Goal: Book appointment/travel/reservation

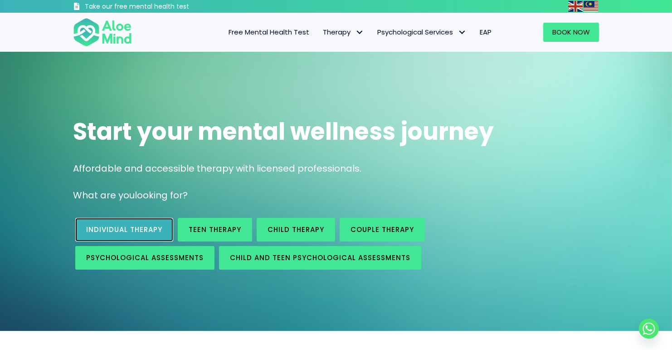
click at [122, 234] on span "Individual therapy" at bounding box center [124, 230] width 76 height 10
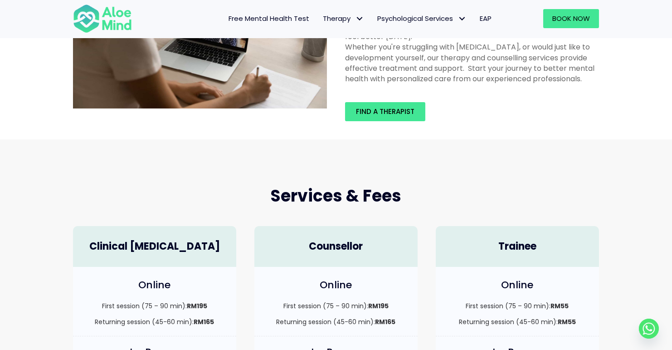
scroll to position [318, 0]
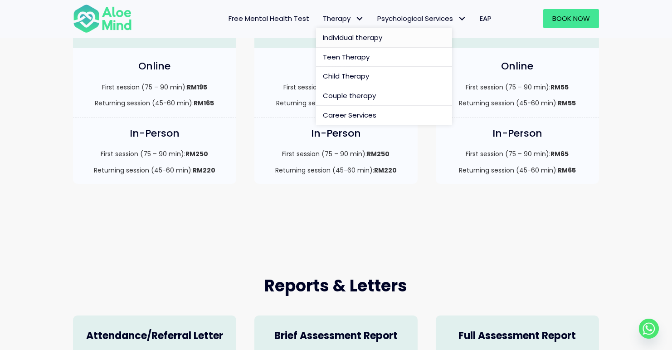
click at [335, 40] on span "Individual therapy" at bounding box center [352, 38] width 59 height 10
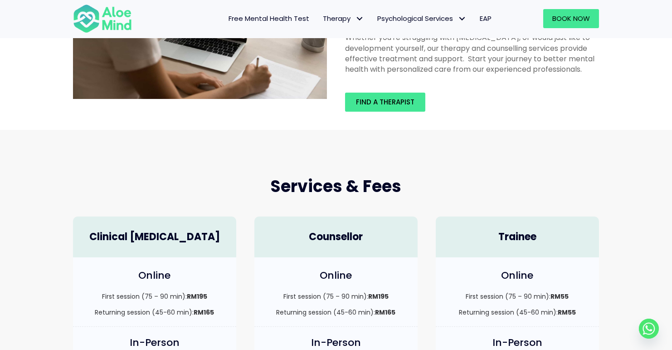
scroll to position [91, 0]
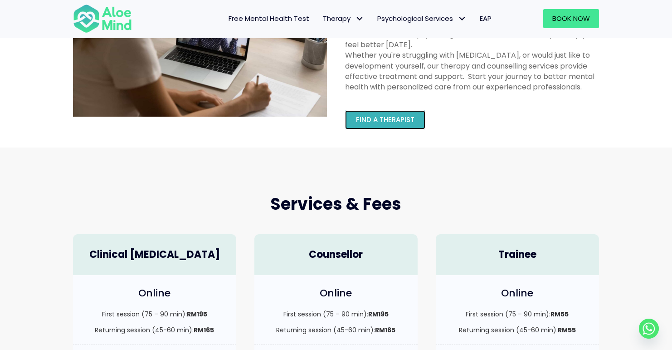
click at [385, 116] on span "Find a therapist" at bounding box center [385, 120] width 59 height 10
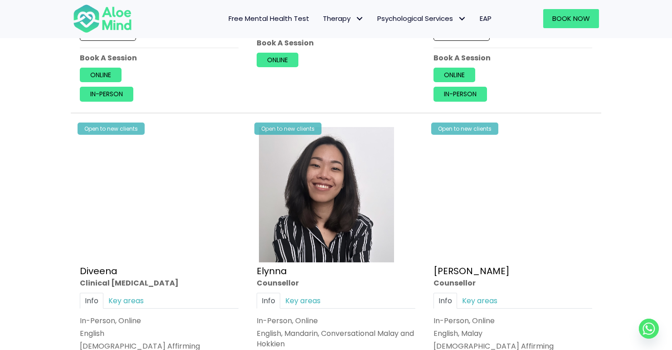
scroll to position [726, 0]
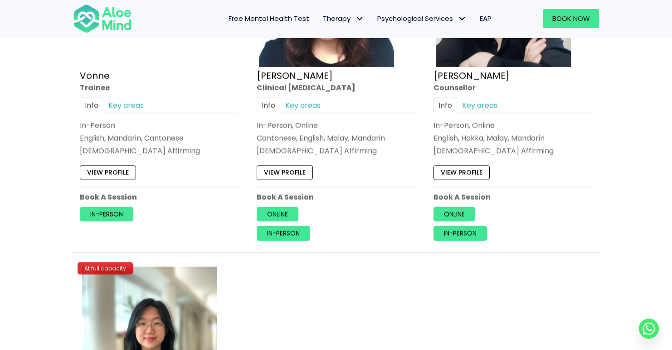
scroll to position [3856, 0]
